Goal: Information Seeking & Learning: Learn about a topic

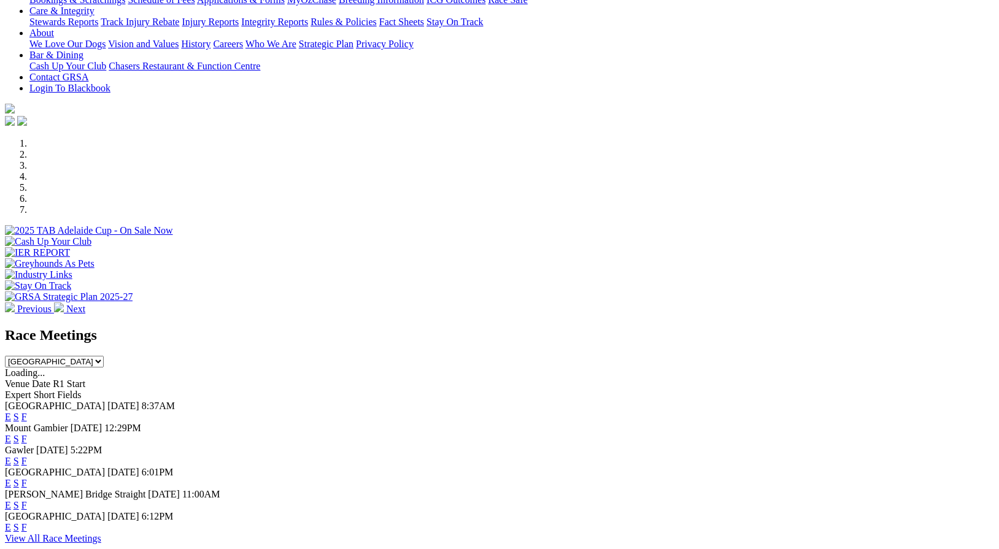
scroll to position [255, 0]
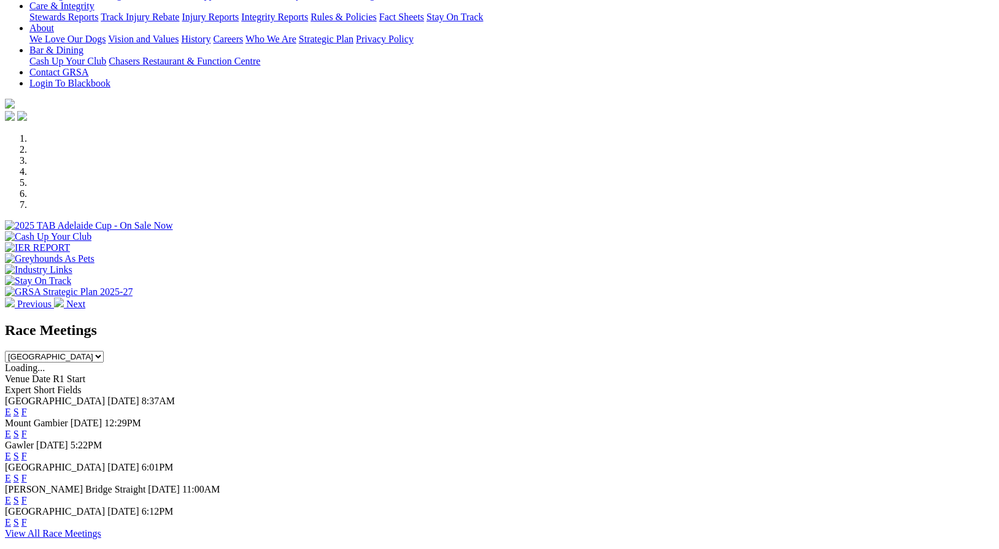
click at [27, 407] on link "F" at bounding box center [24, 412] width 6 height 10
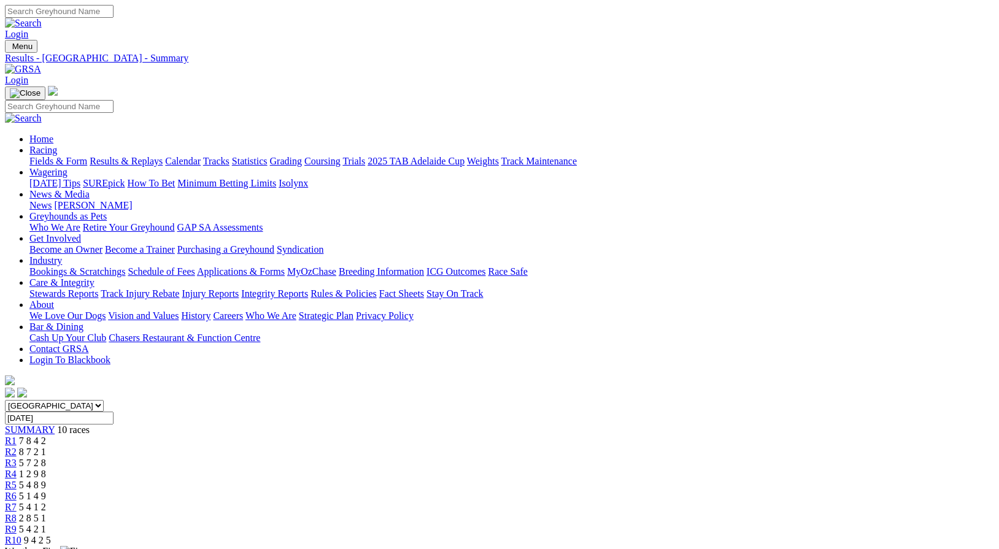
click at [114, 412] on input "Saturday, 27 Sep 2025" at bounding box center [59, 418] width 109 height 13
type input "Sunday, 28 Sep 2025"
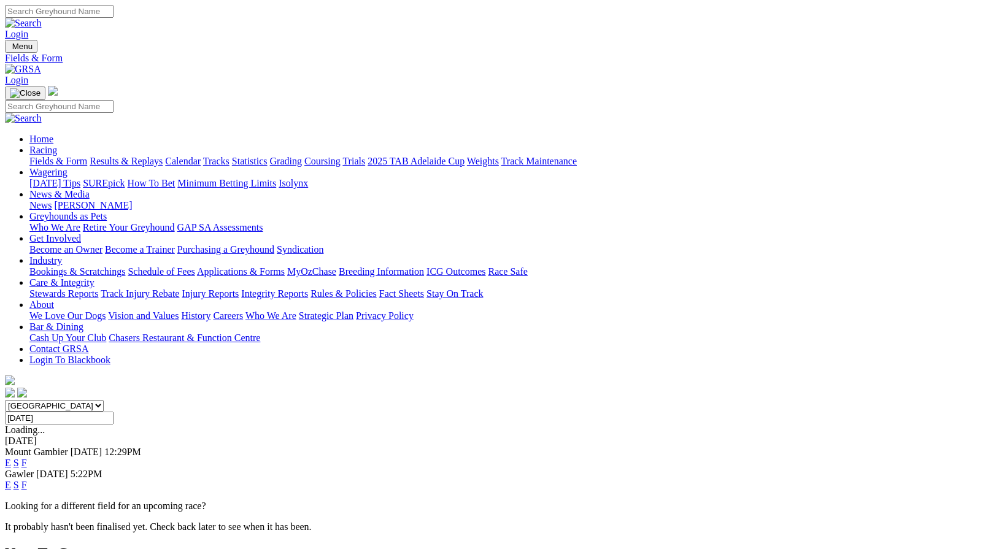
click at [27, 458] on link "F" at bounding box center [24, 463] width 6 height 10
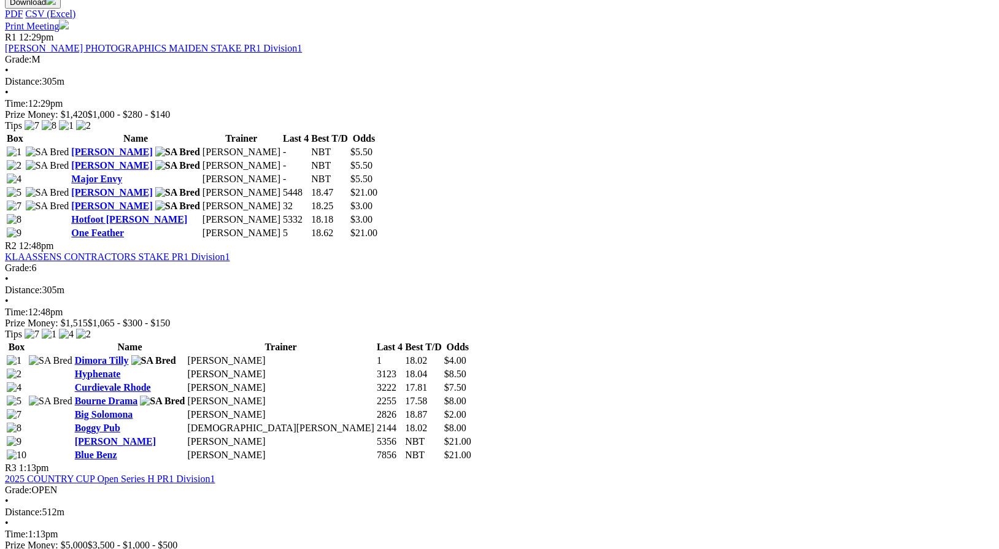
scroll to position [625, 0]
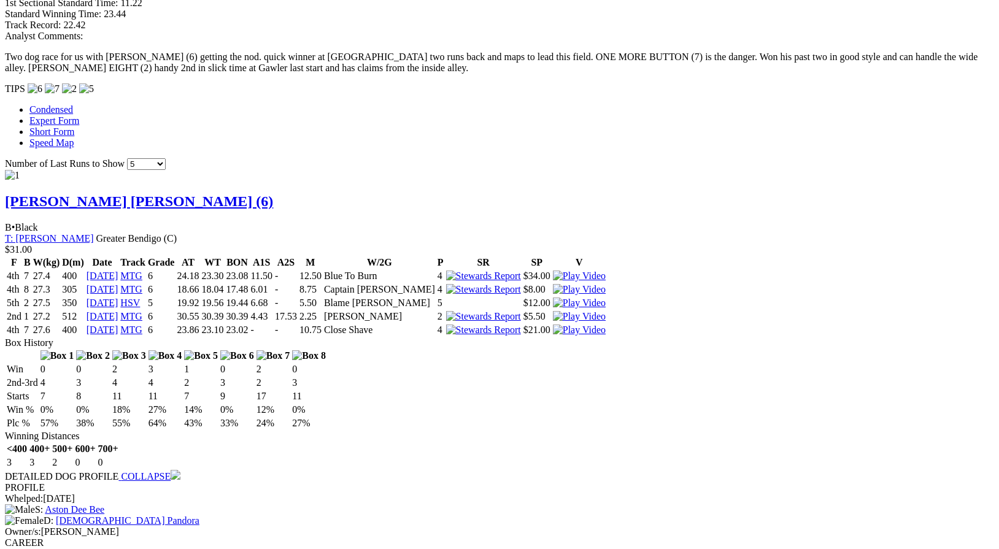
scroll to position [1185, 0]
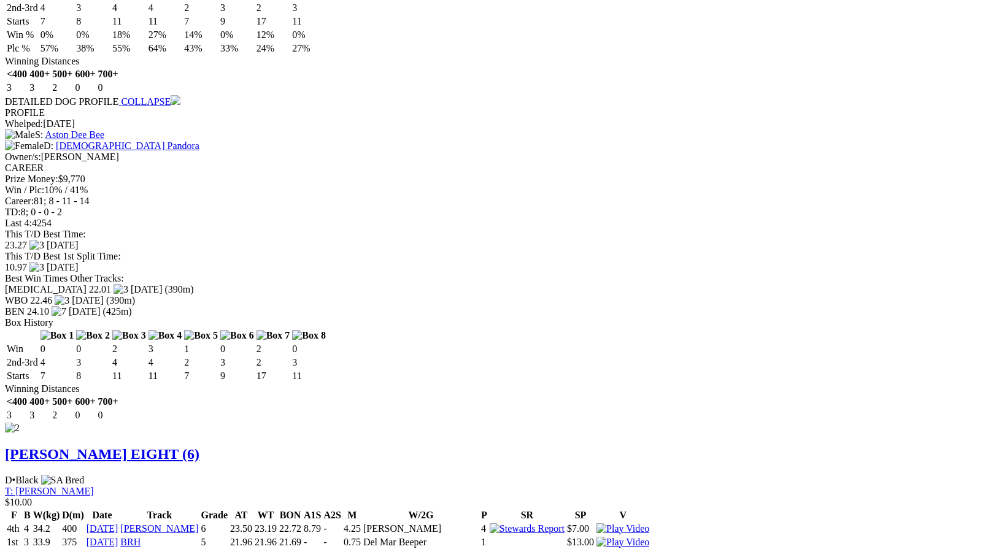
scroll to position [1561, 0]
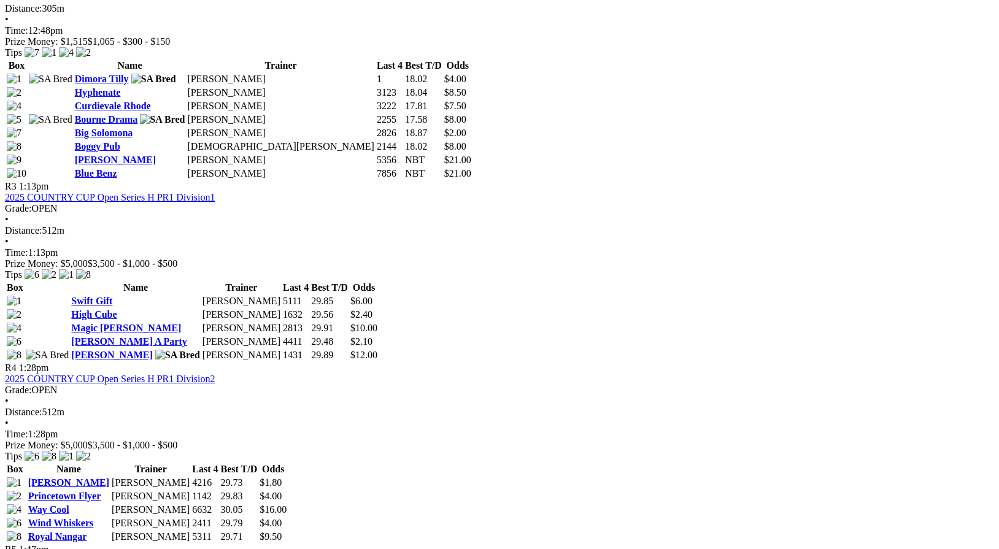
scroll to position [911, 0]
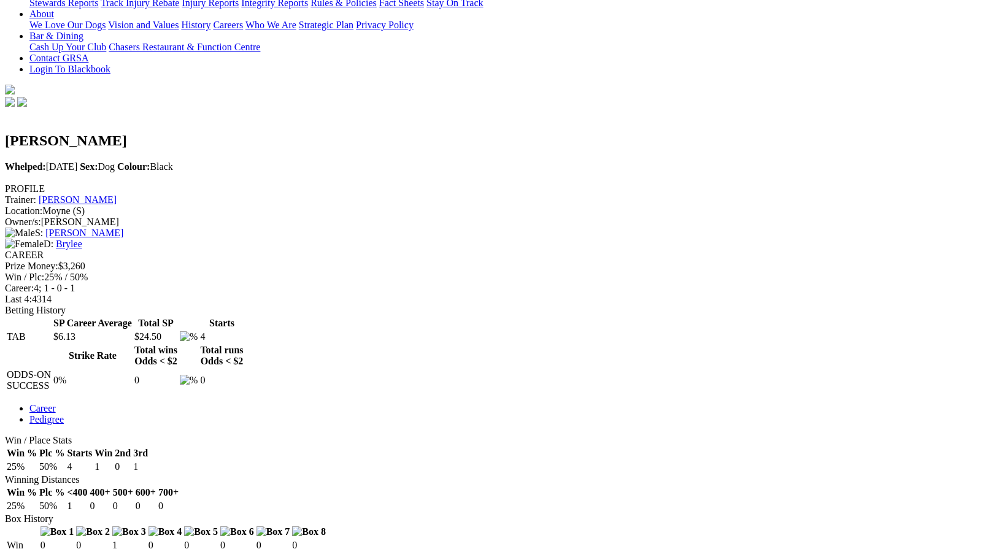
scroll to position [292, 0]
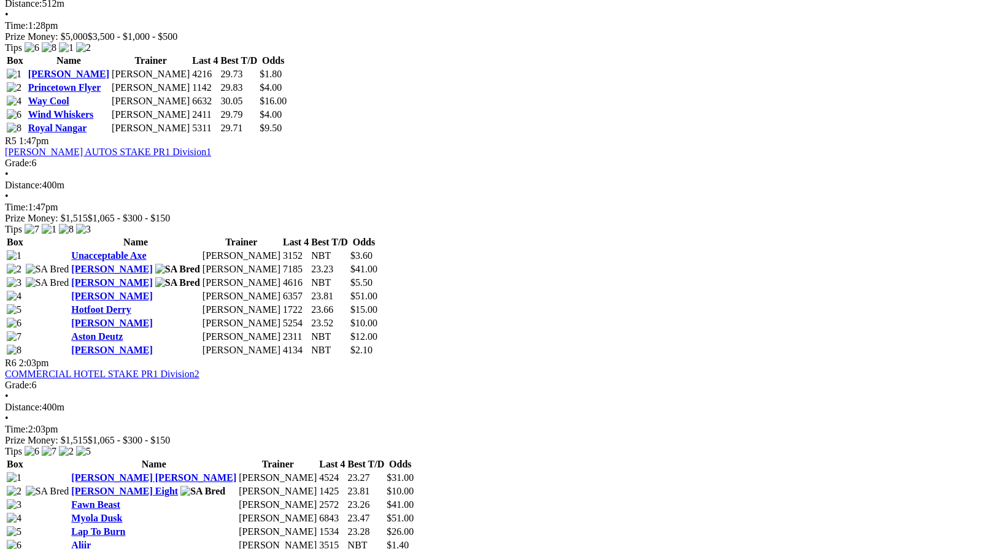
scroll to position [1312, 0]
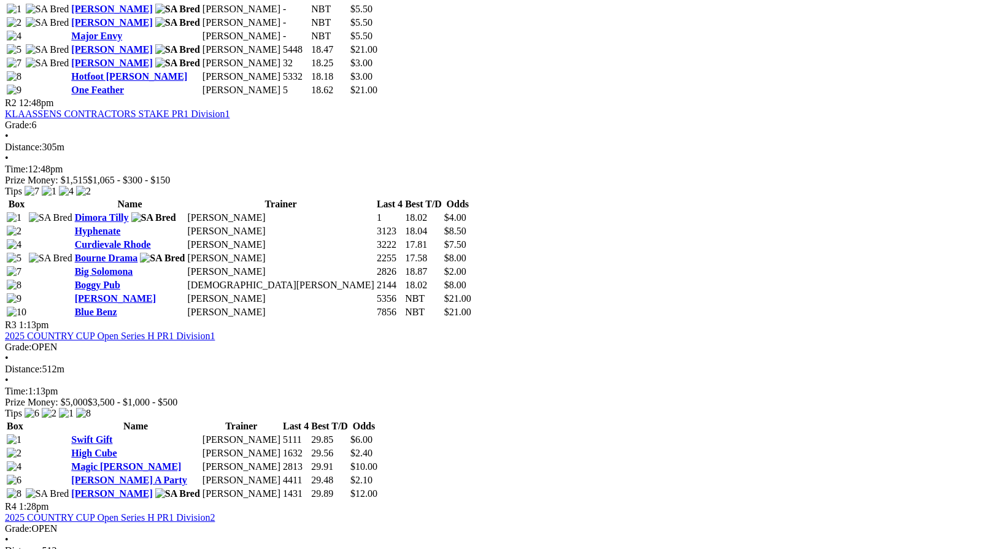
scroll to position [761, 0]
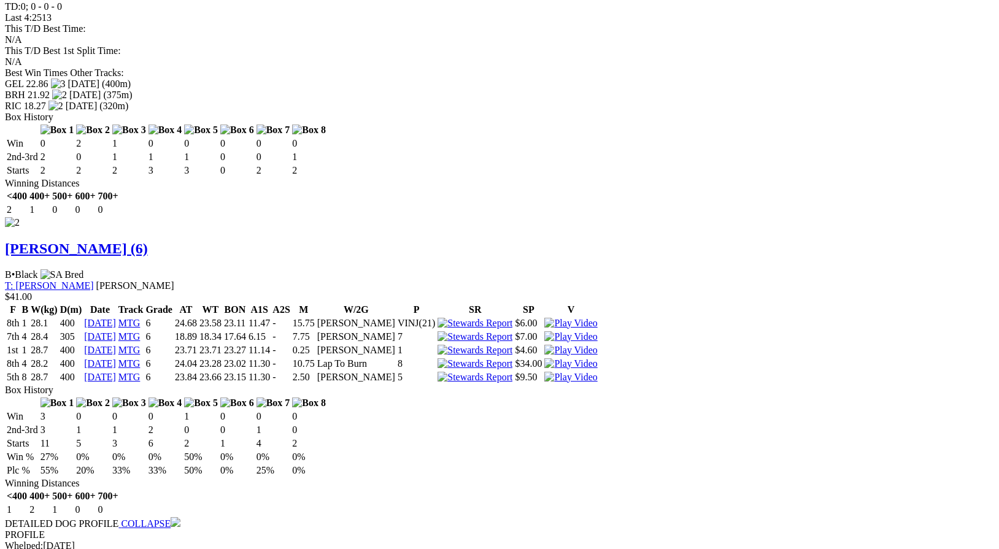
scroll to position [1723, 0]
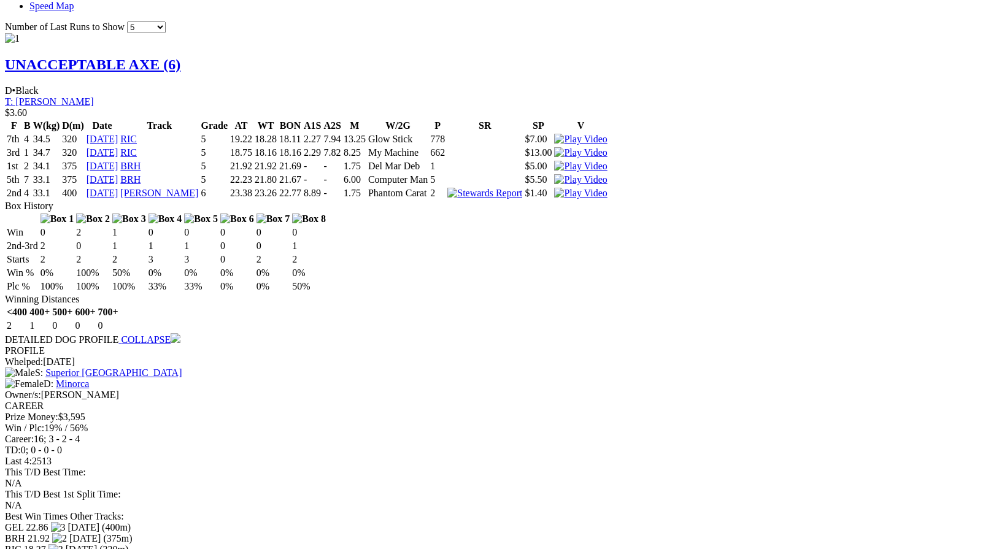
scroll to position [1282, 0]
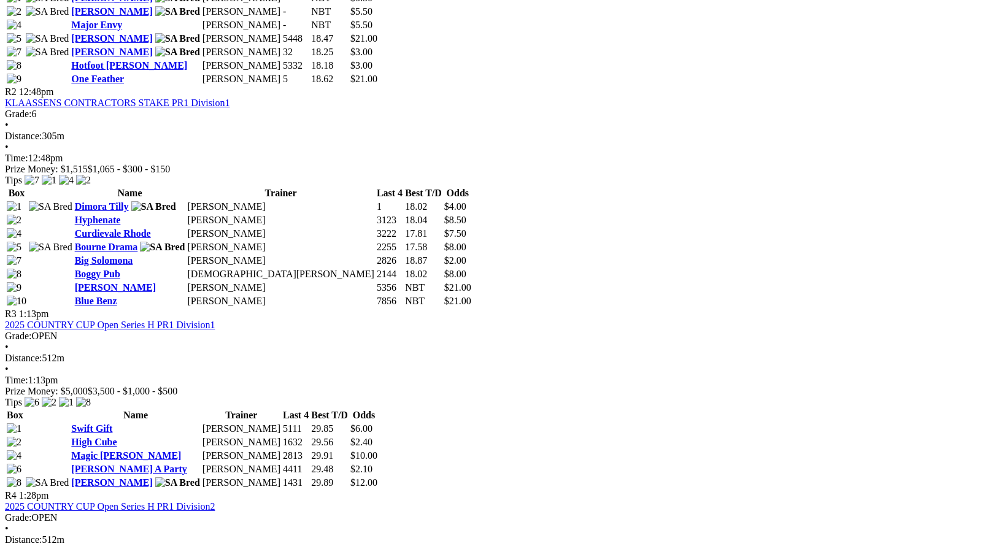
scroll to position [776, 0]
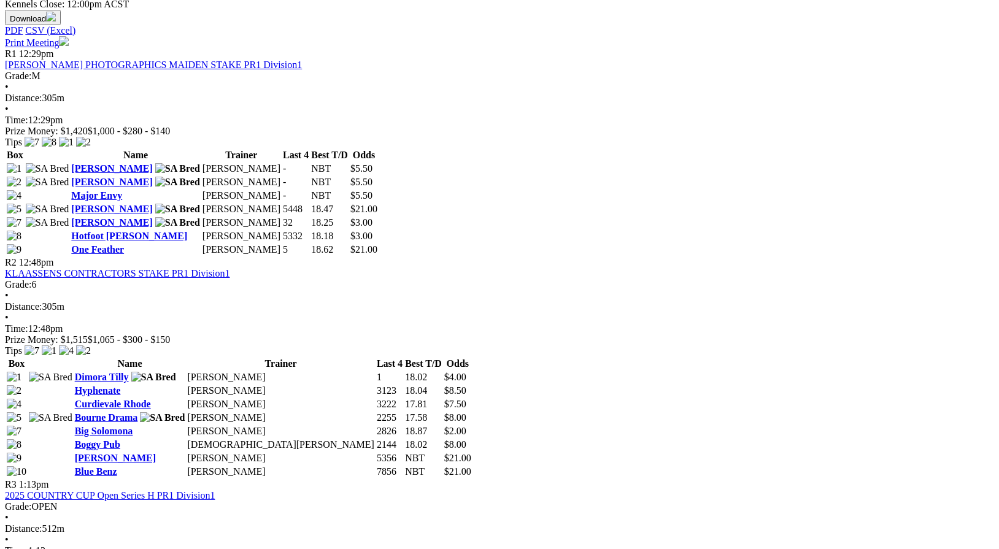
scroll to position [601, 0]
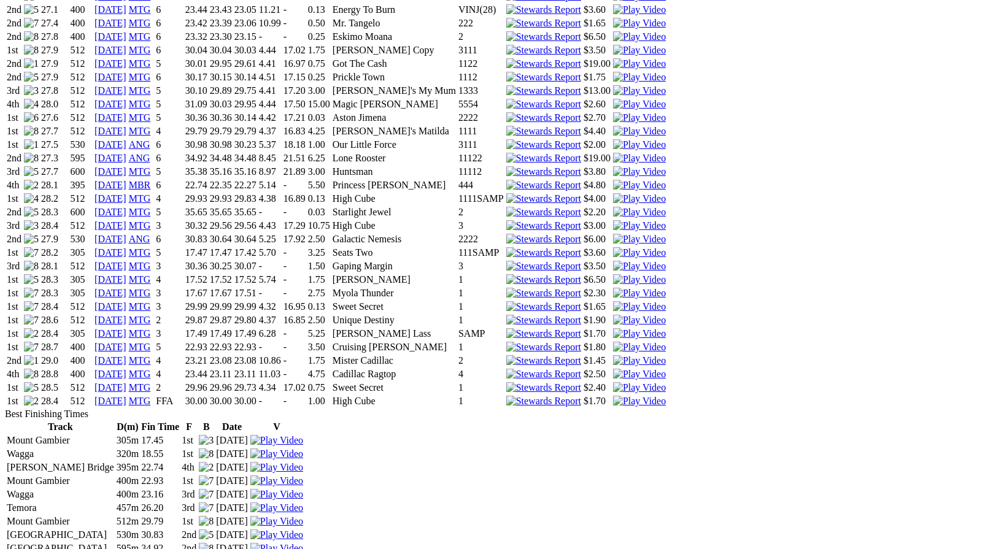
scroll to position [1120, 0]
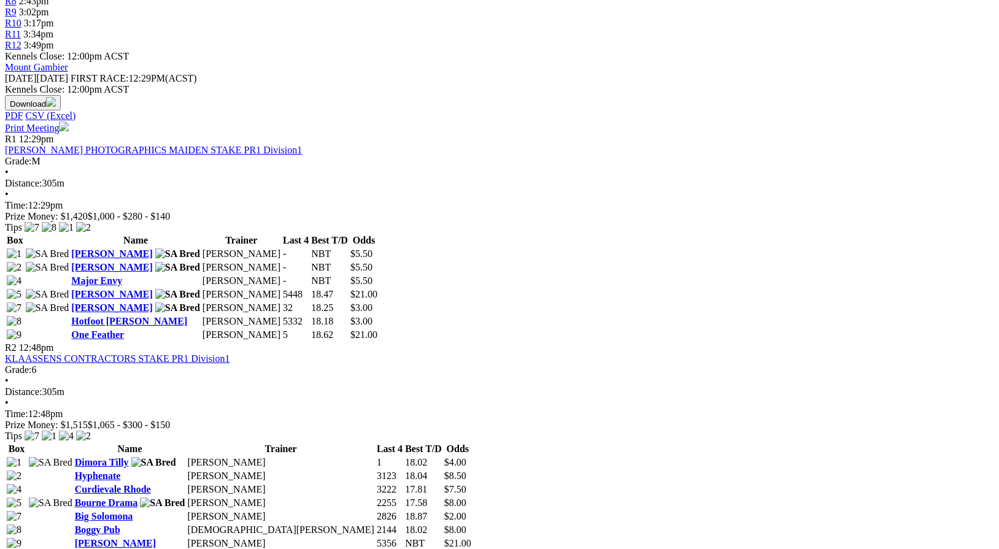
scroll to position [514, 0]
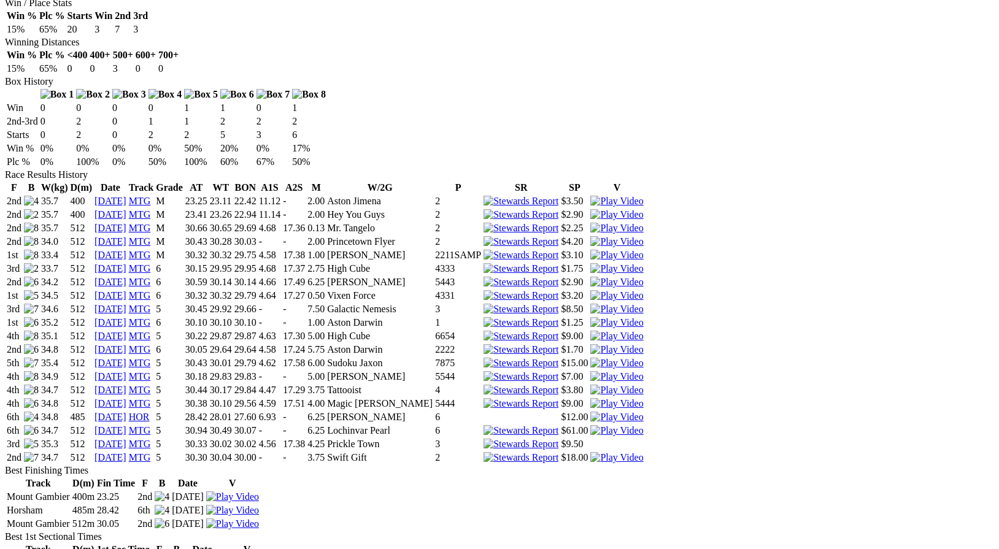
scroll to position [683, 0]
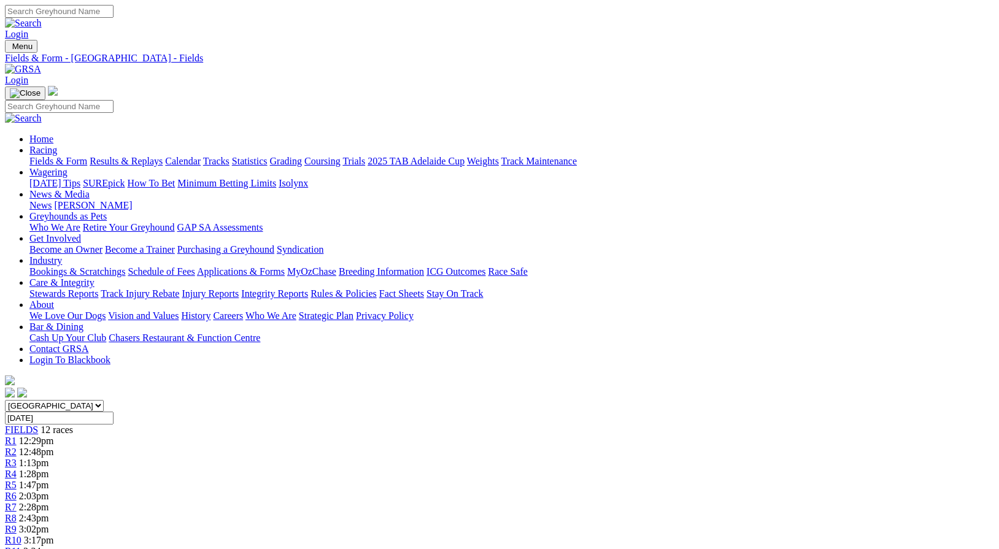
scroll to position [514, 0]
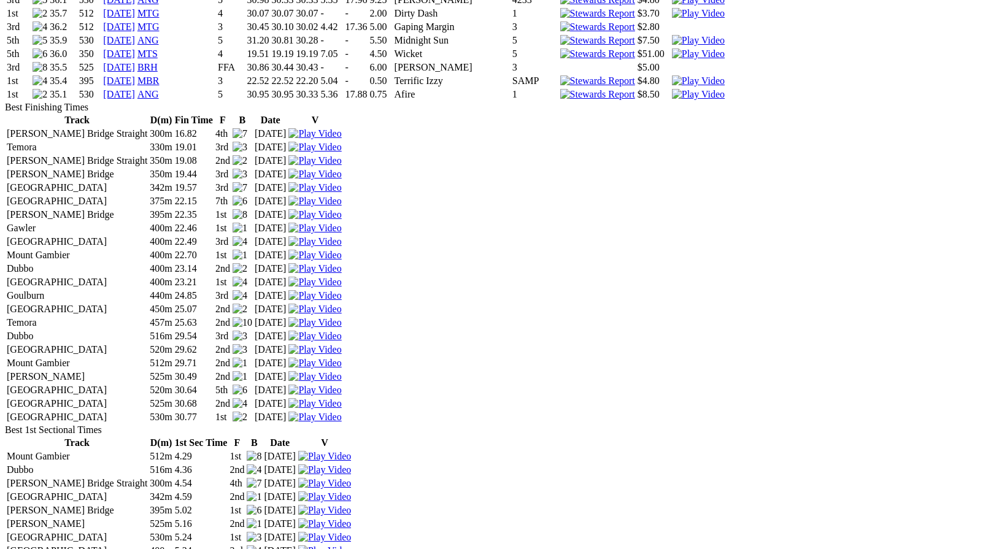
scroll to position [2123, 0]
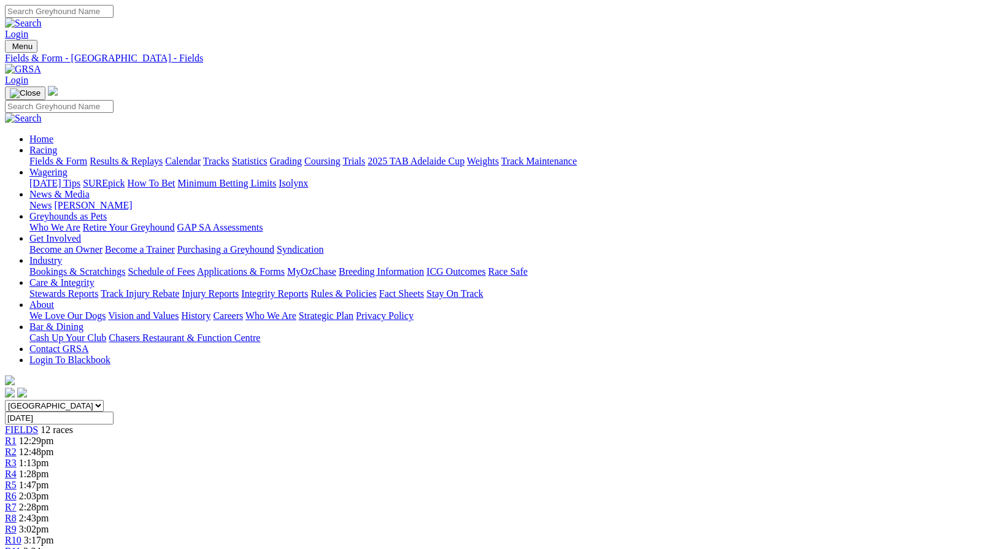
scroll to position [514, 0]
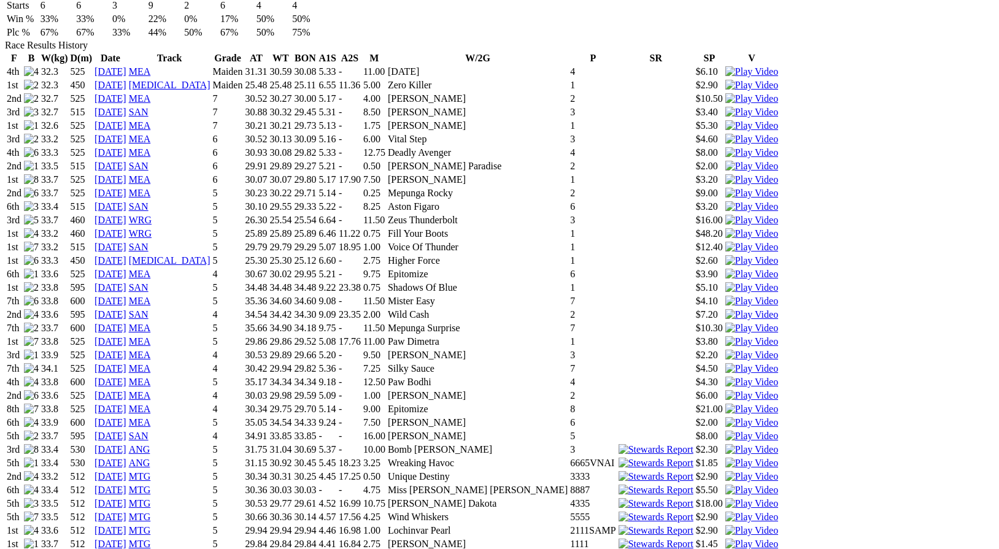
scroll to position [859, 0]
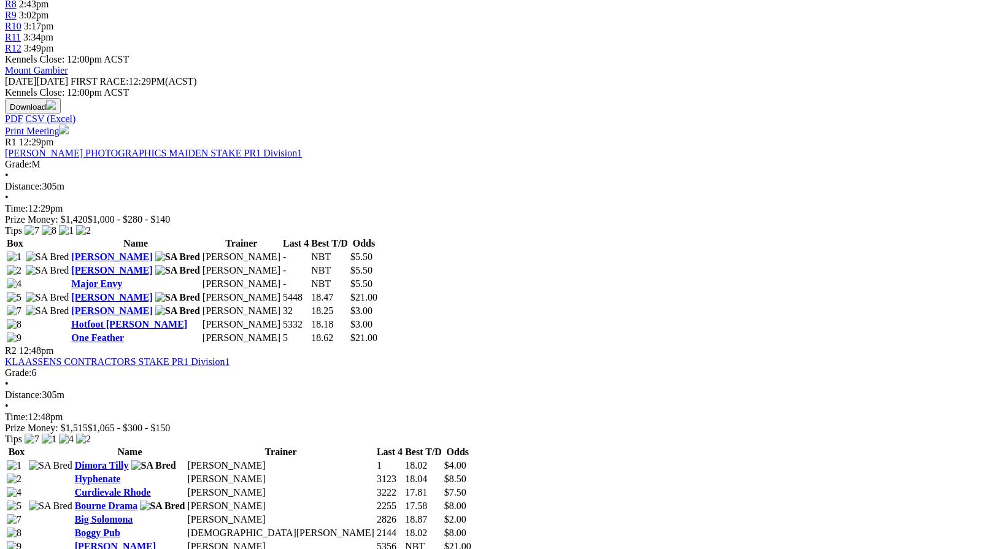
scroll to position [550, 0]
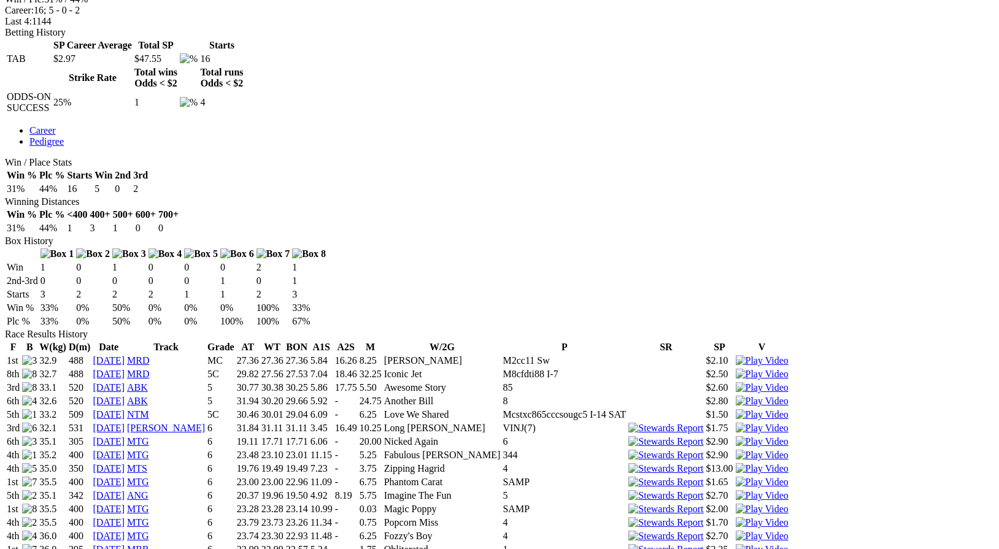
scroll to position [570, 0]
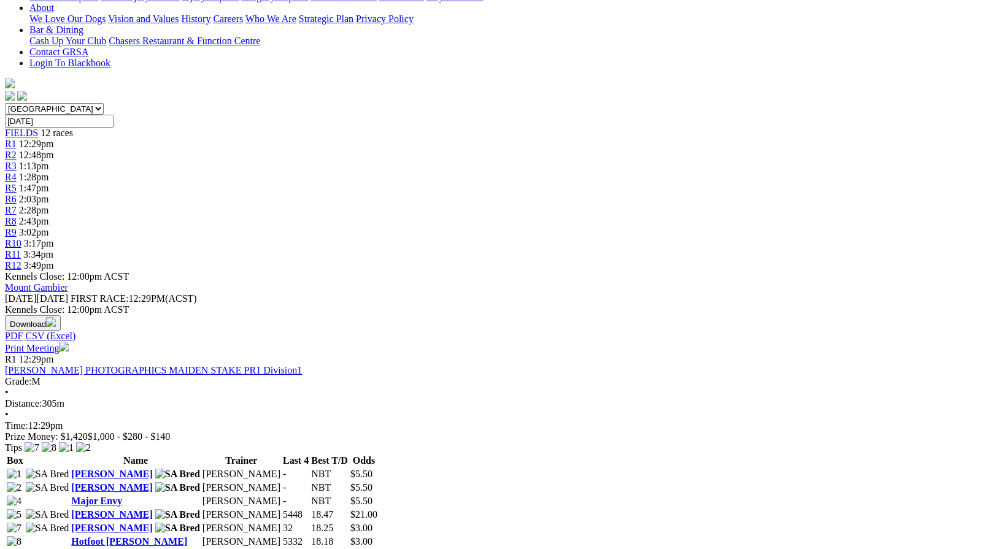
scroll to position [289, 0]
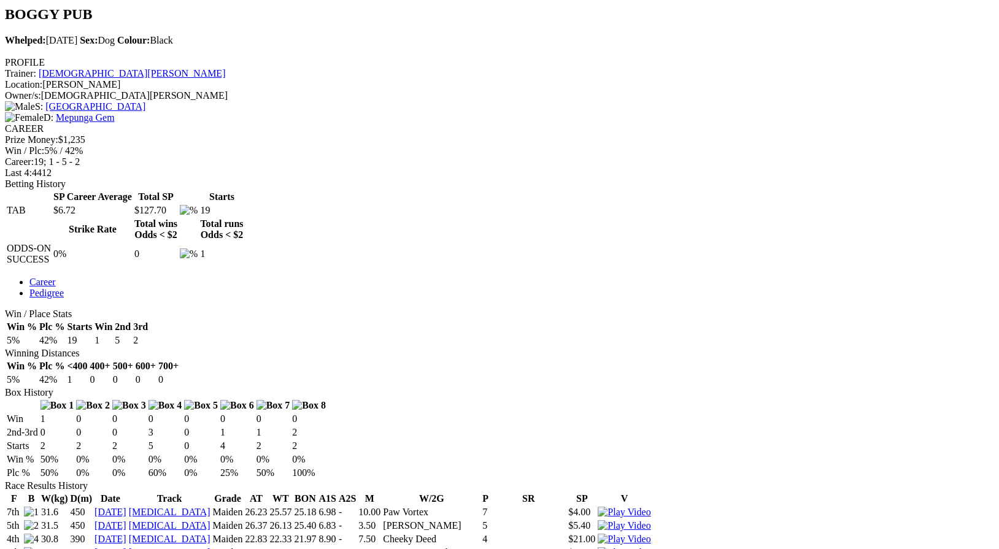
scroll to position [414, 0]
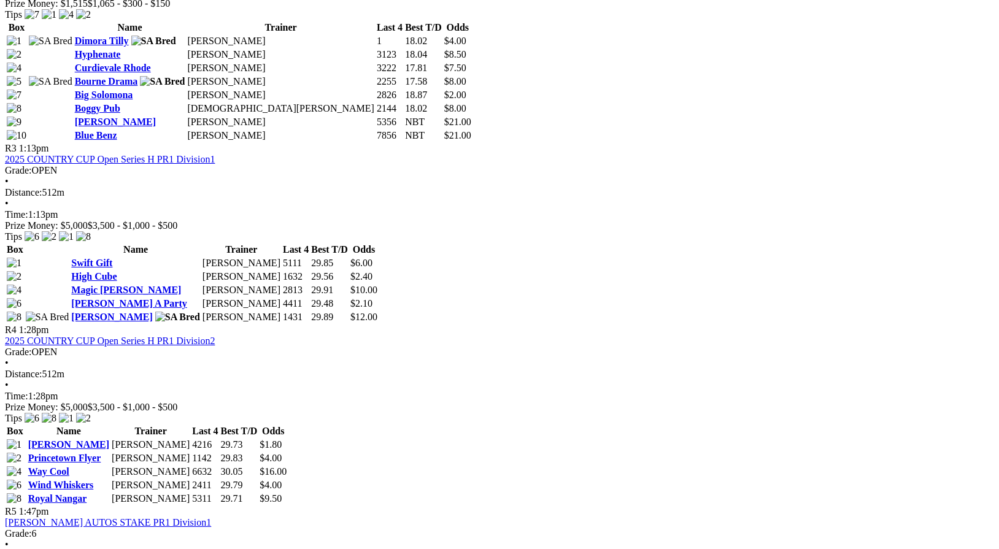
scroll to position [942, 0]
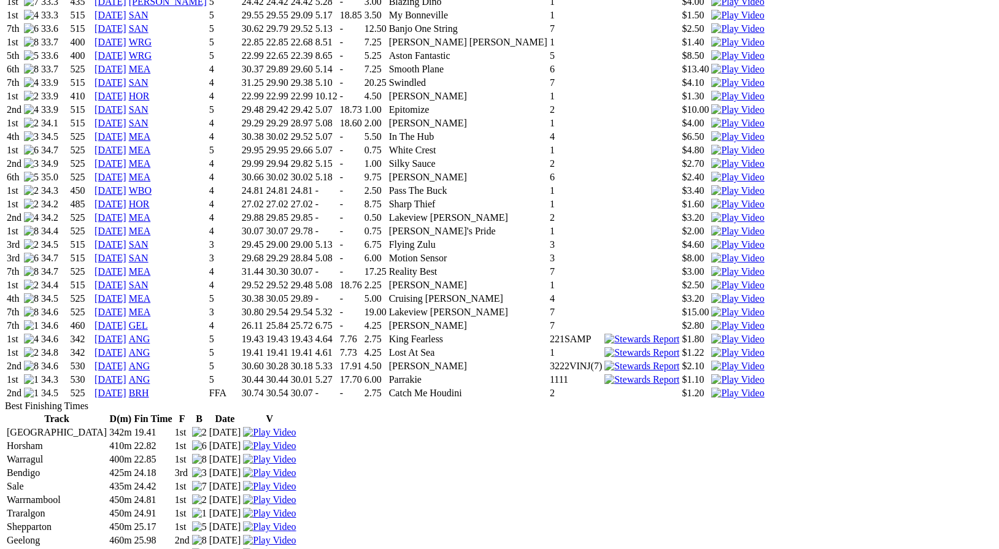
scroll to position [1229, 0]
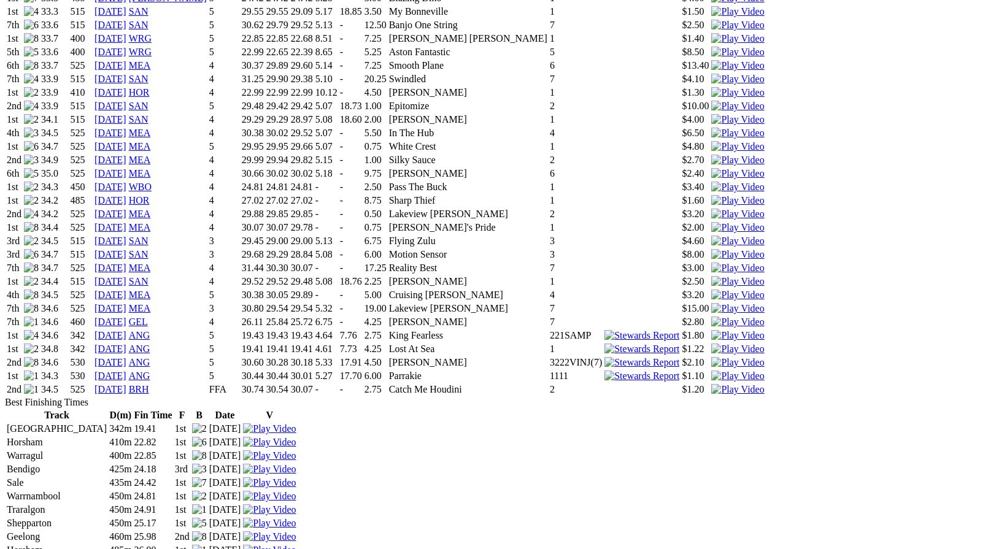
click at [711, 384] on img at bounding box center [737, 389] width 53 height 11
drag, startPoint x: 643, startPoint y: 41, endPoint x: 587, endPoint y: 82, distance: 69.2
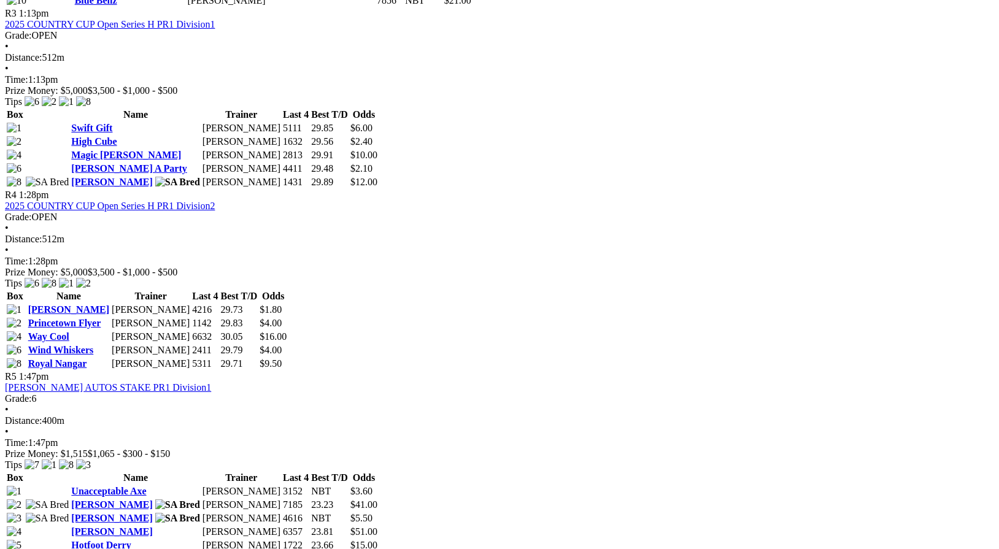
scroll to position [1075, 0]
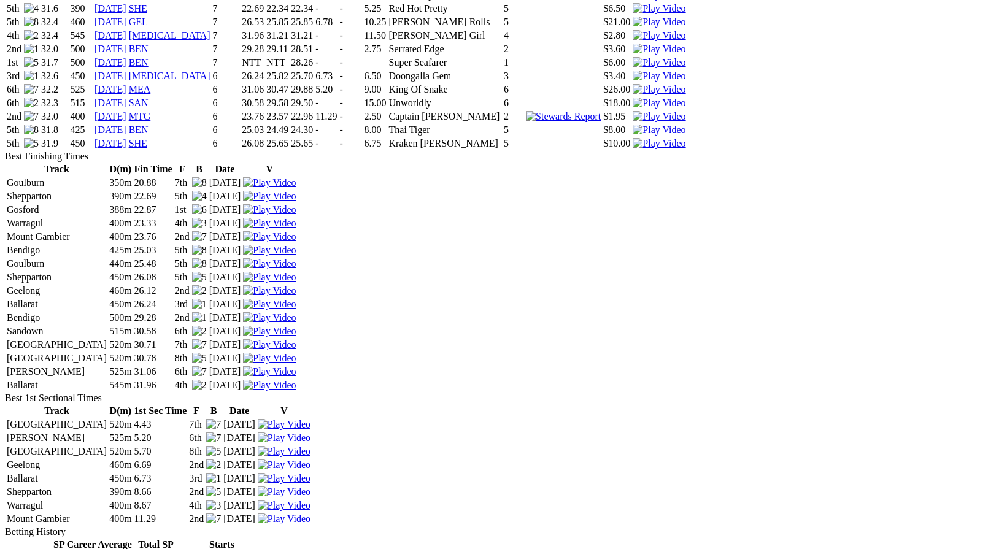
scroll to position [1068, 0]
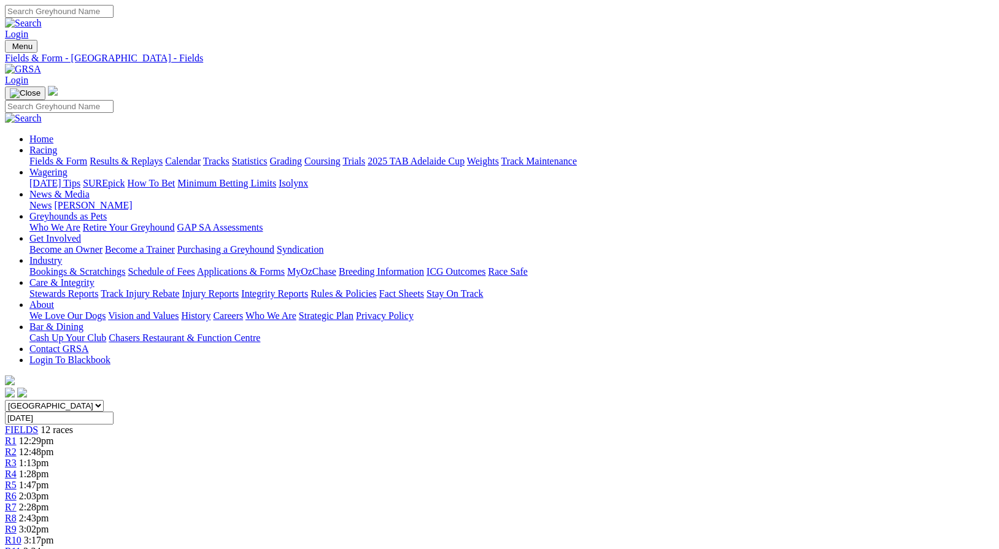
scroll to position [1075, 0]
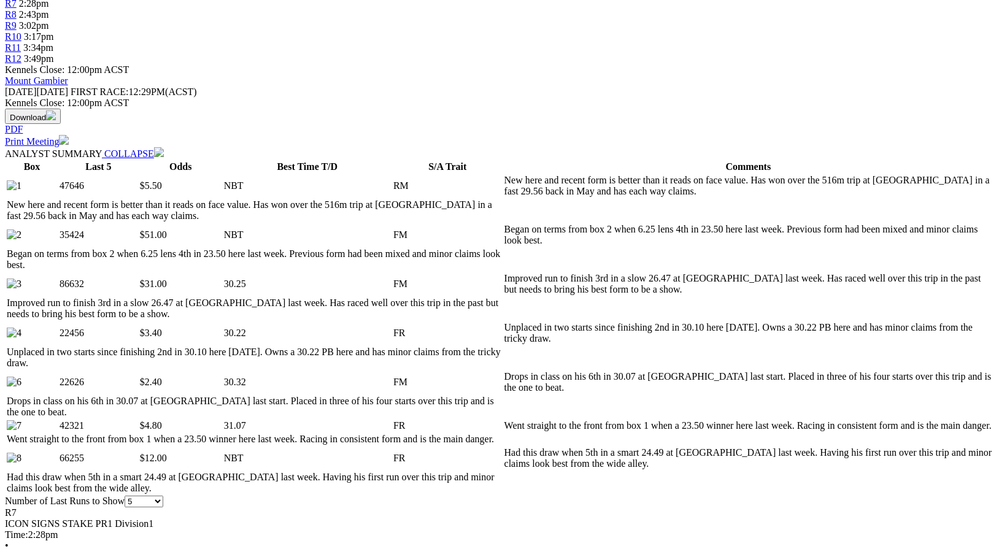
scroll to position [505, 0]
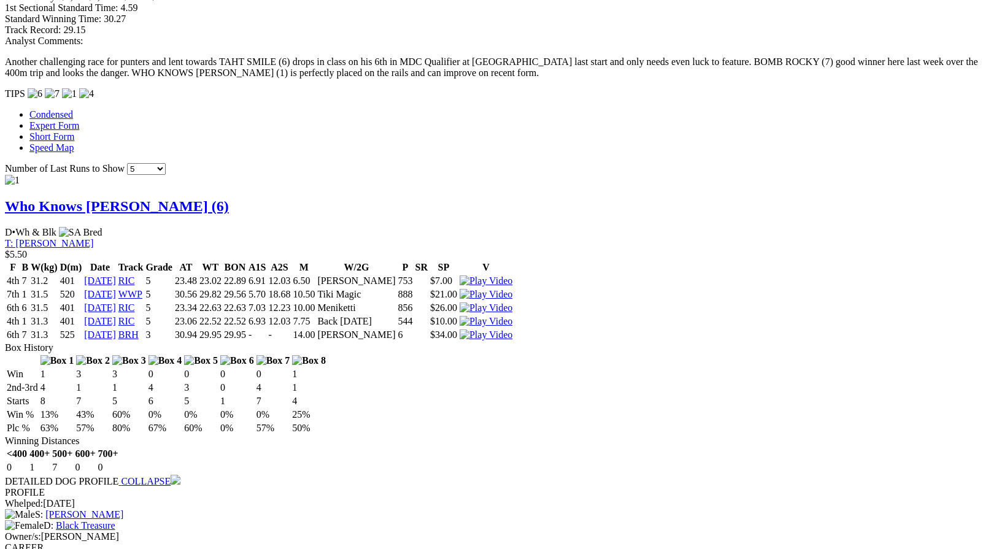
scroll to position [1153, 0]
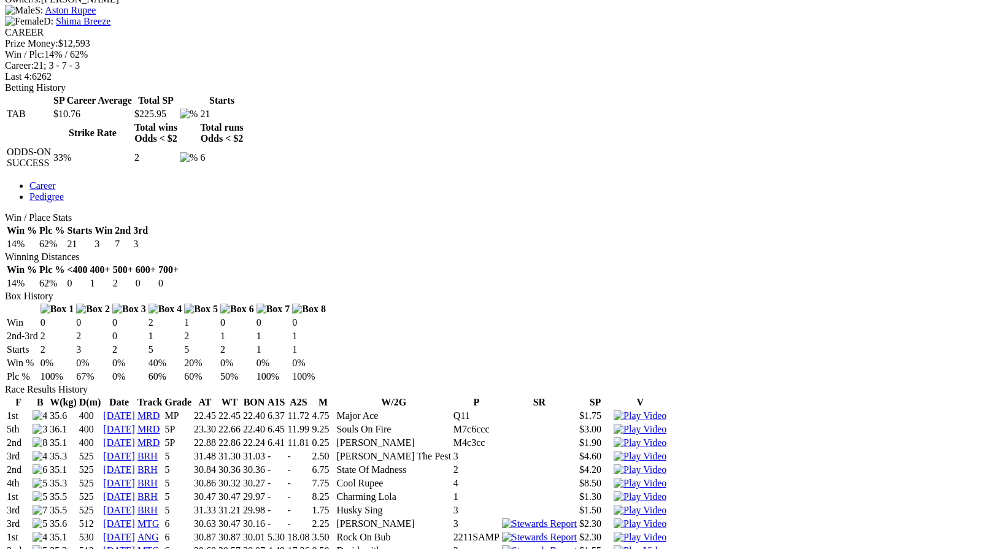
scroll to position [518, 0]
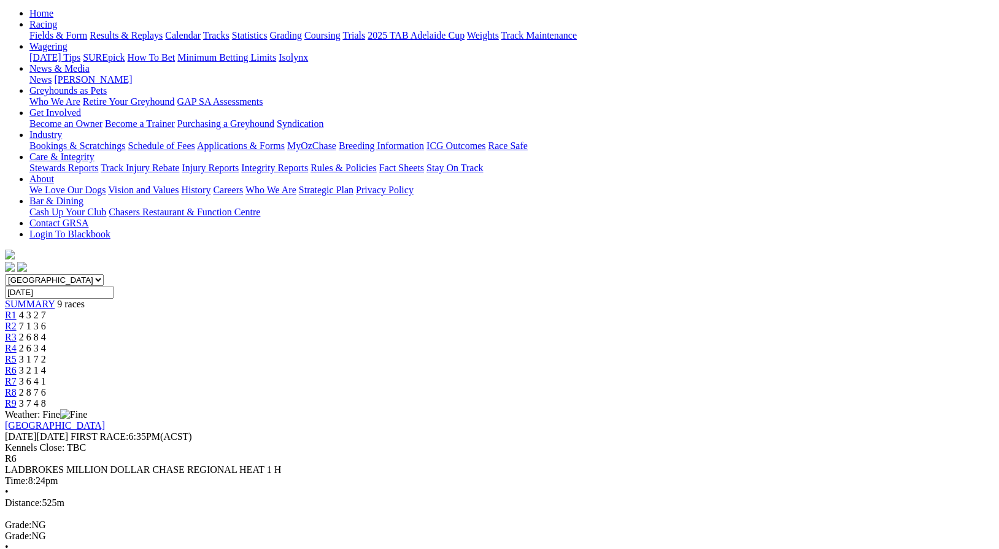
scroll to position [125, 0]
click at [46, 378] on span "3 6 4 1" at bounding box center [32, 383] width 27 height 10
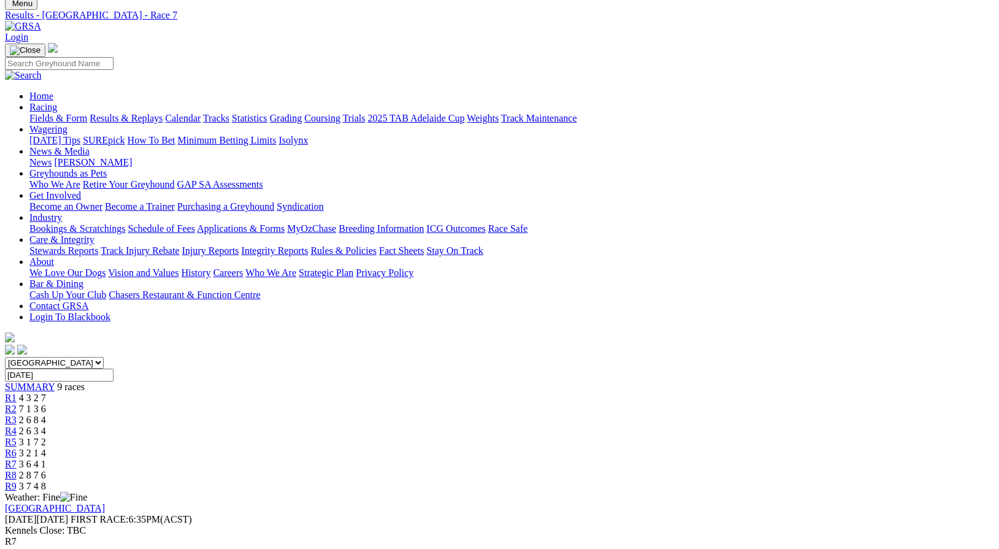
scroll to position [44, 0]
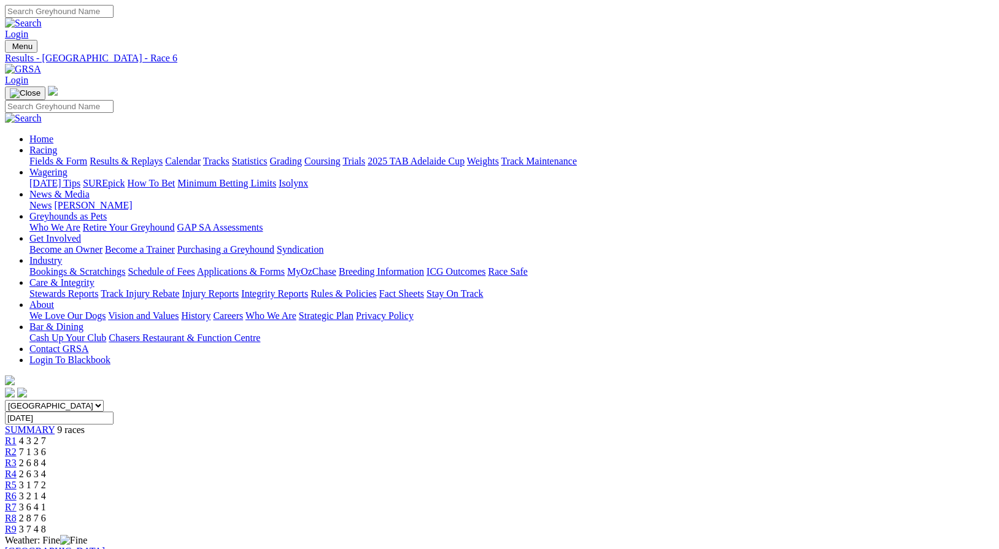
scroll to position [125, 0]
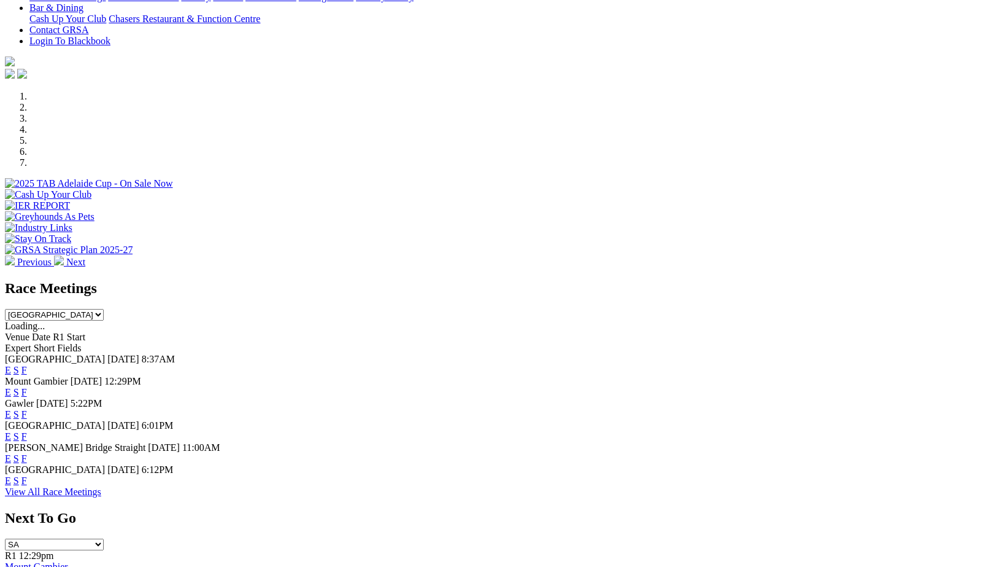
scroll to position [299, 0]
click at [27, 385] on link "F" at bounding box center [24, 390] width 6 height 10
